Goal: Transaction & Acquisition: Subscribe to service/newsletter

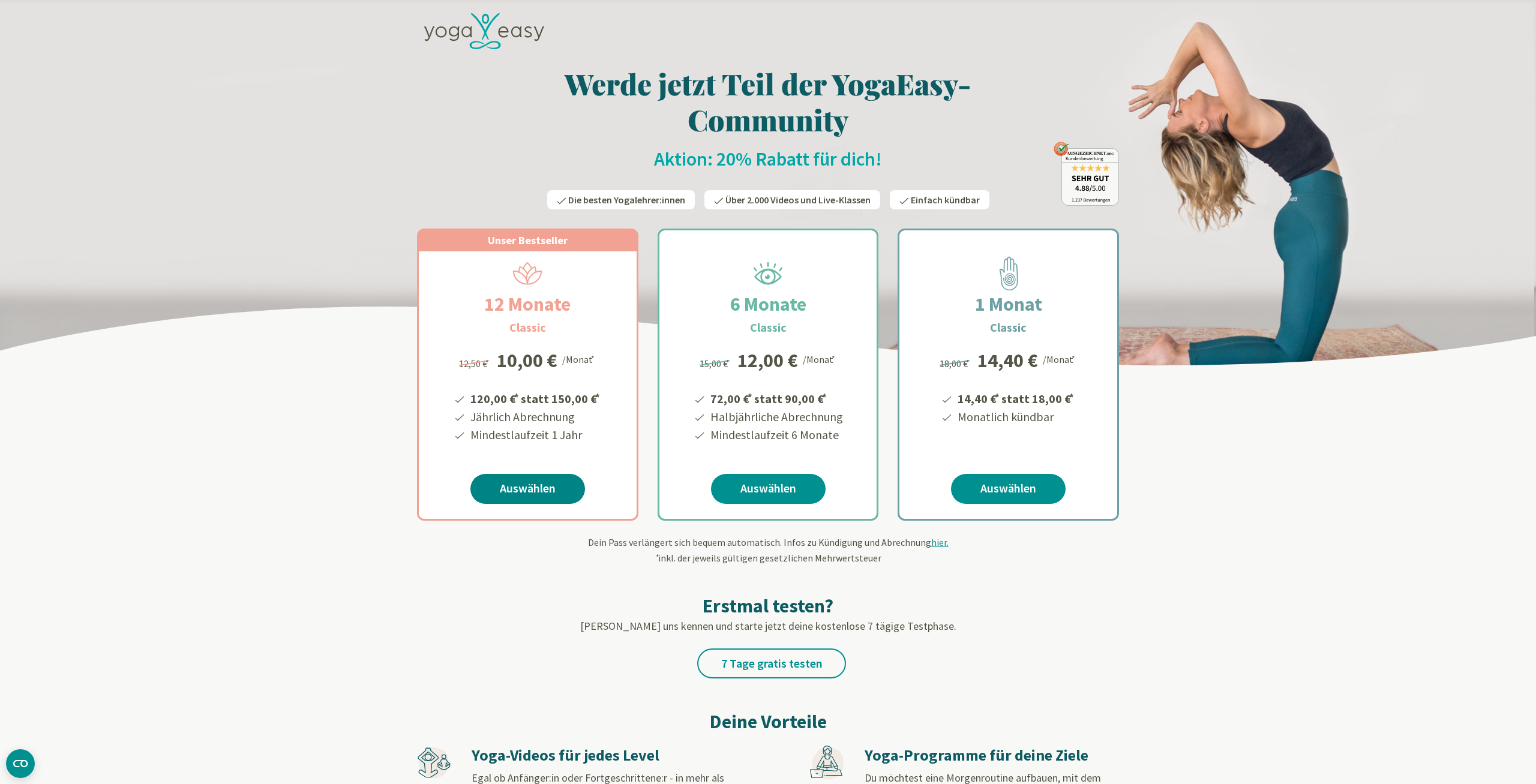
click at [519, 488] on link "Auswählen" at bounding box center [527, 489] width 115 height 30
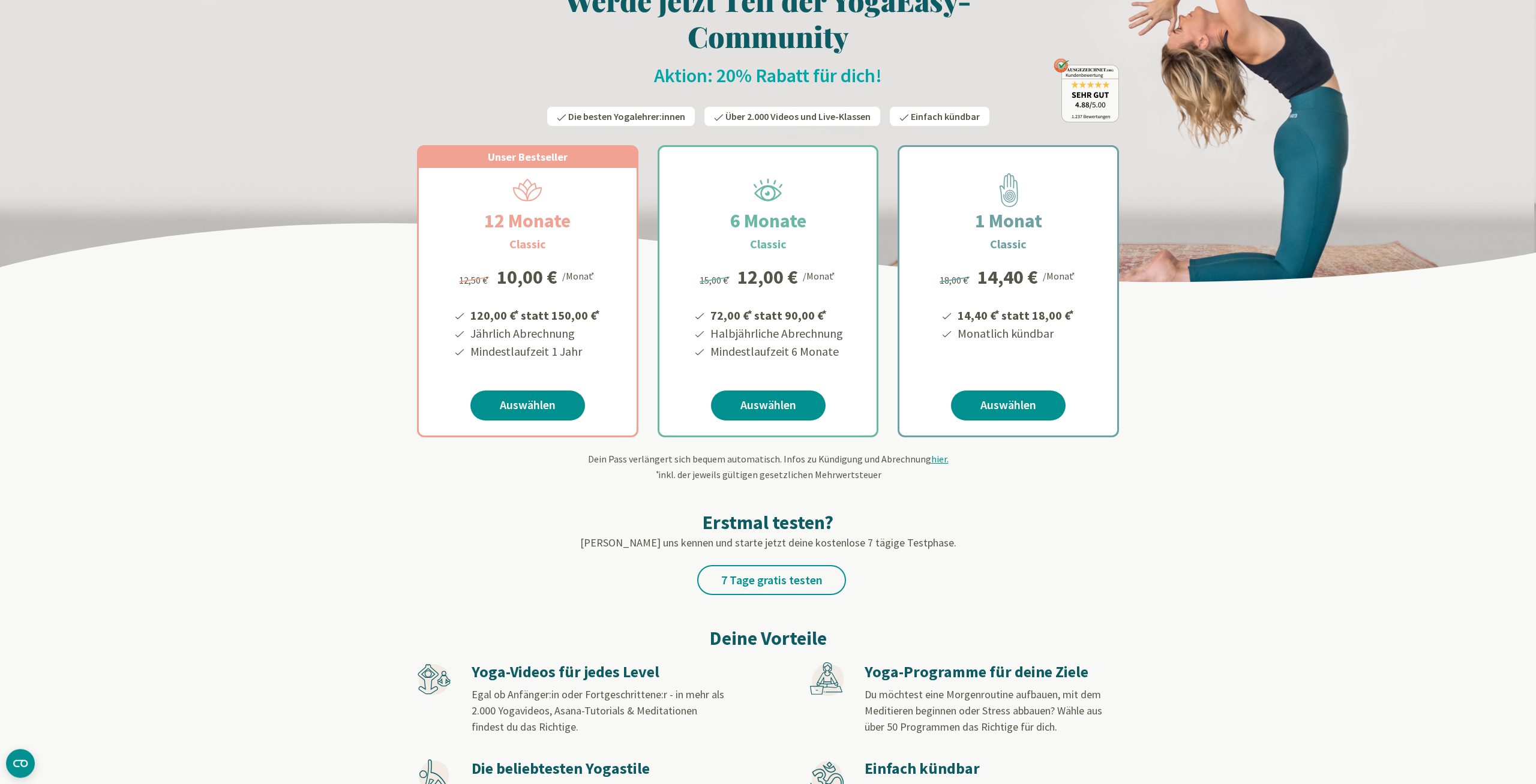
scroll to position [249, 0]
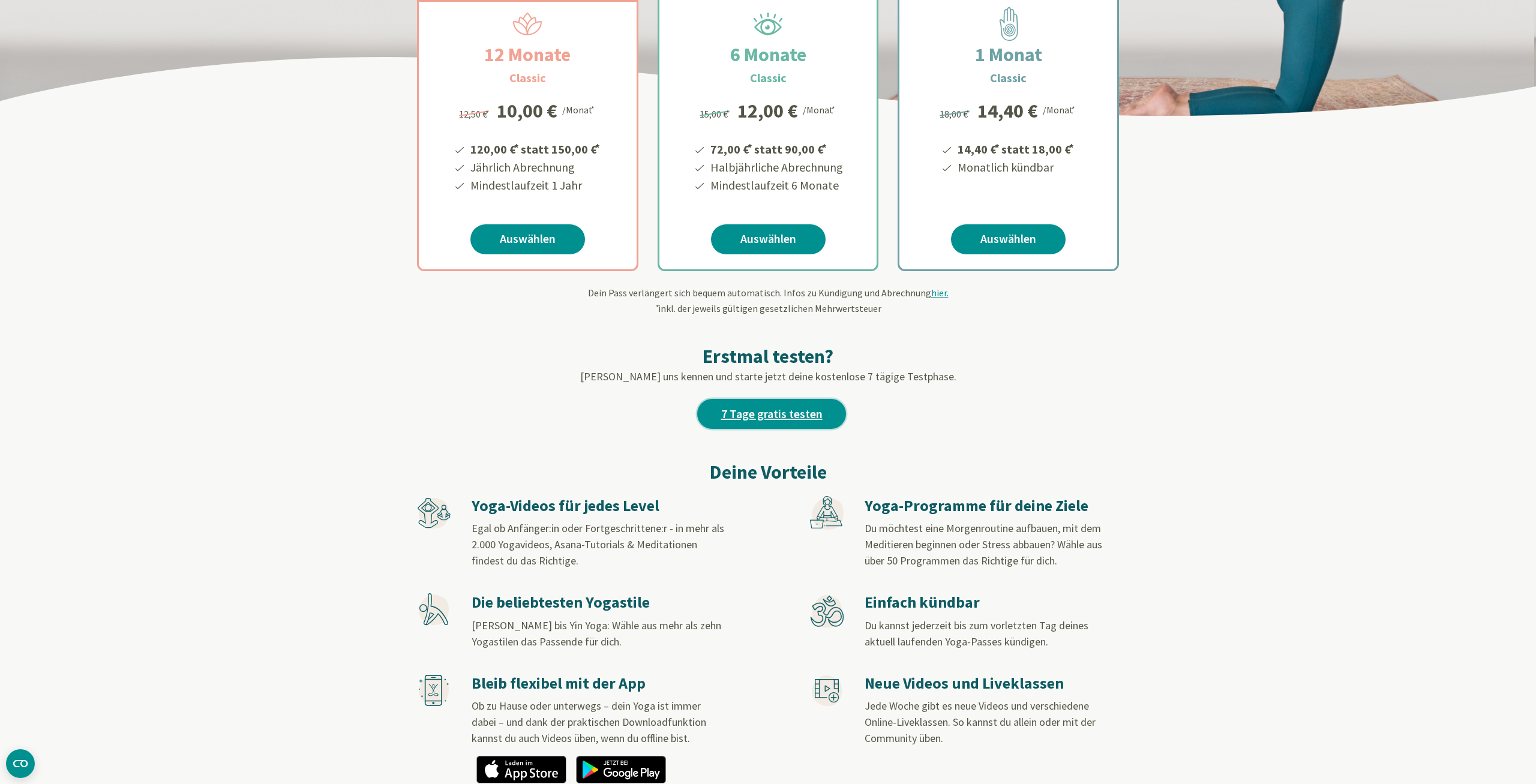
click at [760, 423] on link "7 Tage gratis testen" at bounding box center [771, 414] width 149 height 30
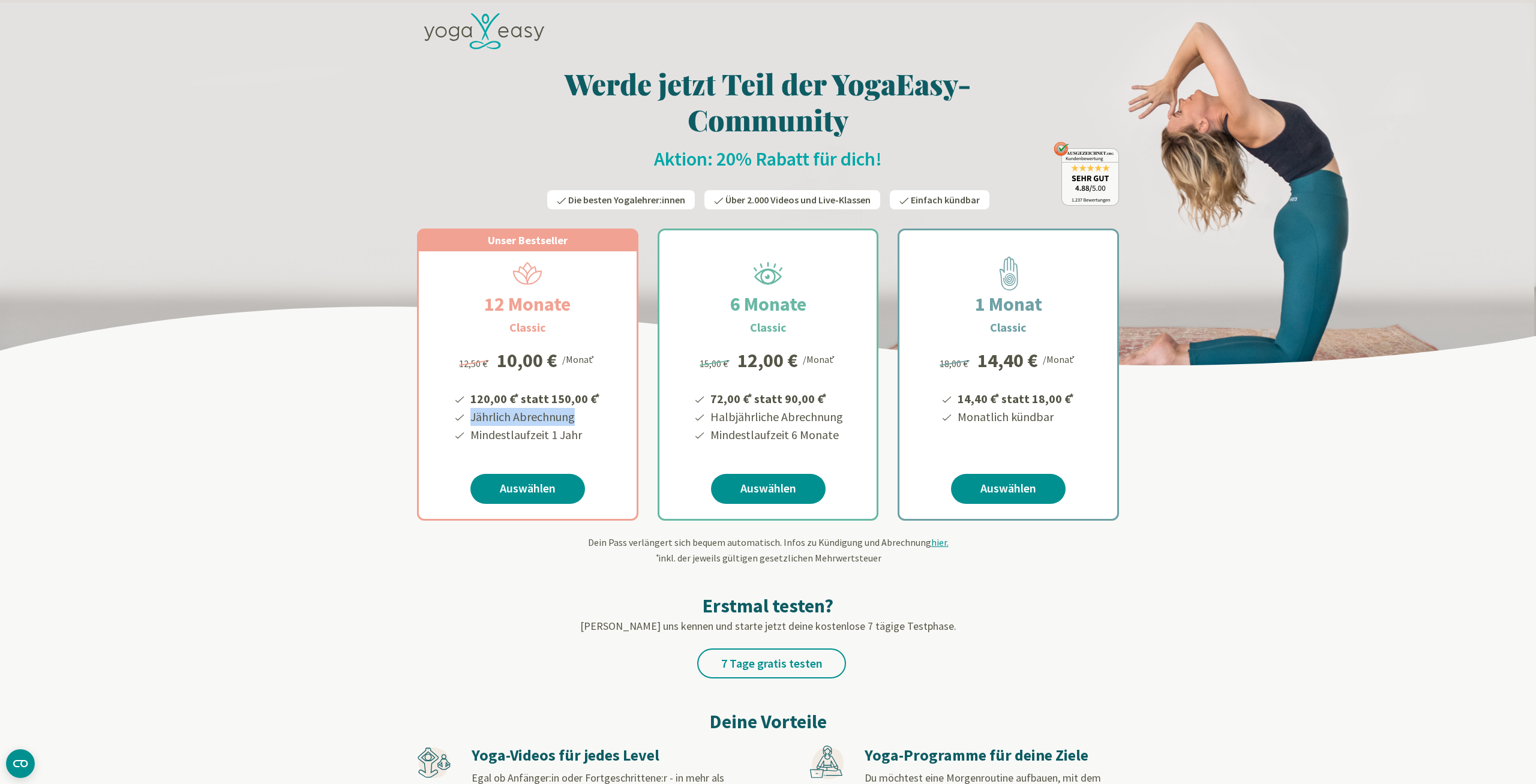
drag, startPoint x: 470, startPoint y: 420, endPoint x: 584, endPoint y: 424, distance: 114.1
click at [584, 424] on li "Jährlich Abrechnung" at bounding box center [535, 417] width 133 height 18
copy li "Jährlich Abrechnung"
click at [1081, 167] on img at bounding box center [1086, 173] width 65 height 64
